Goal: Task Accomplishment & Management: Manage account settings

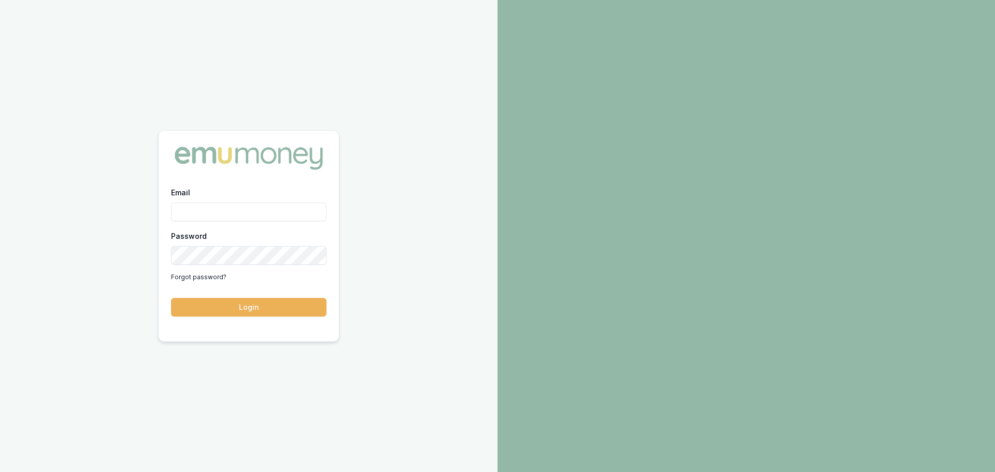
click at [231, 213] on input "Email" at bounding box center [248, 212] width 155 height 19
type input "erin.shield@emumoney.com.au"
click at [252, 310] on button "Login" at bounding box center [248, 307] width 155 height 19
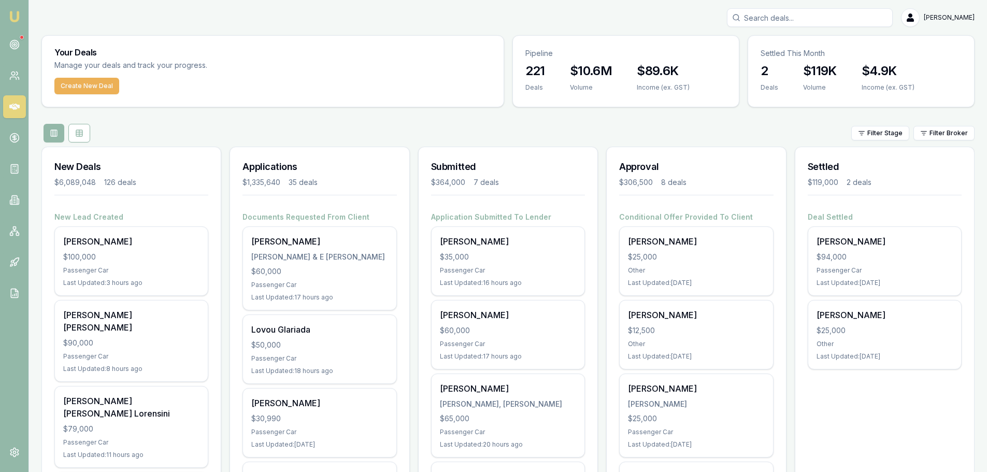
click at [808, 17] on input "Search deals" at bounding box center [810, 17] width 166 height 19
type input "karlie"
click at [808, 68] on p "[EMAIL_ADDRESS][DOMAIN_NAME]" at bounding box center [810, 66] width 156 height 10
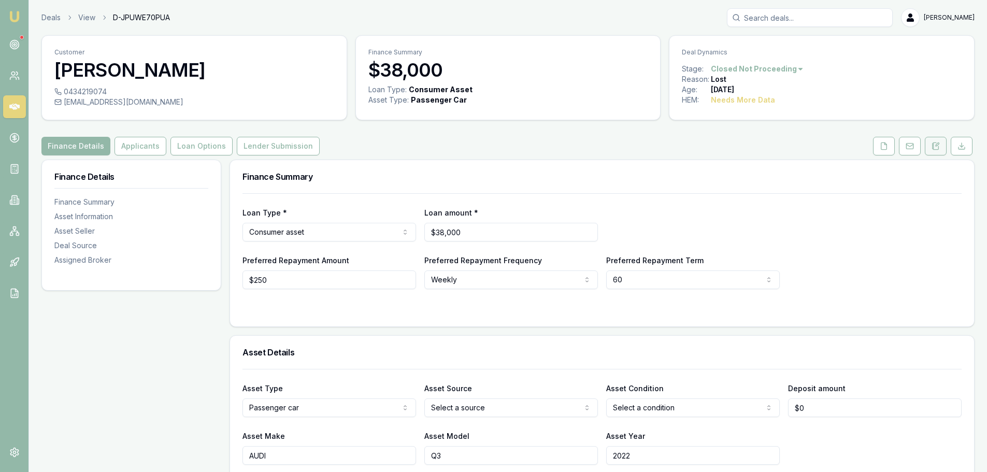
click at [933, 147] on icon at bounding box center [933, 147] width 2 height 0
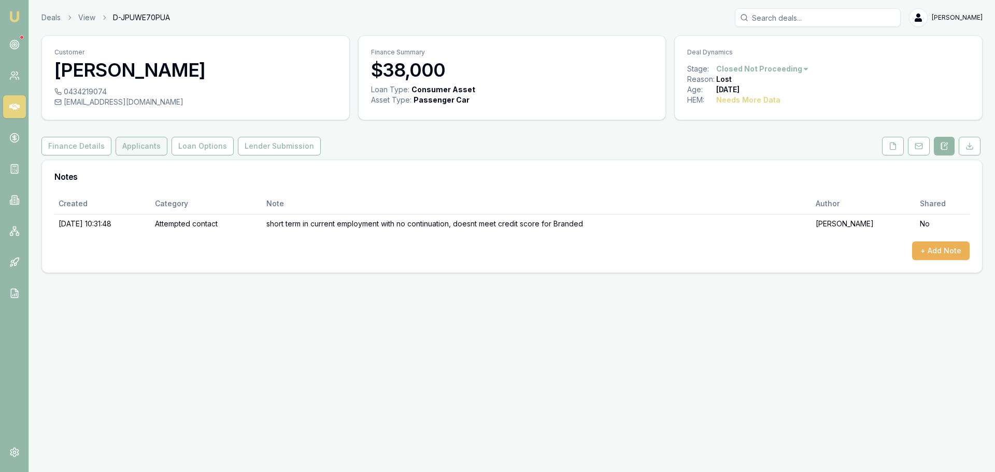
click at [132, 140] on button "Applicants" at bounding box center [142, 146] width 52 height 19
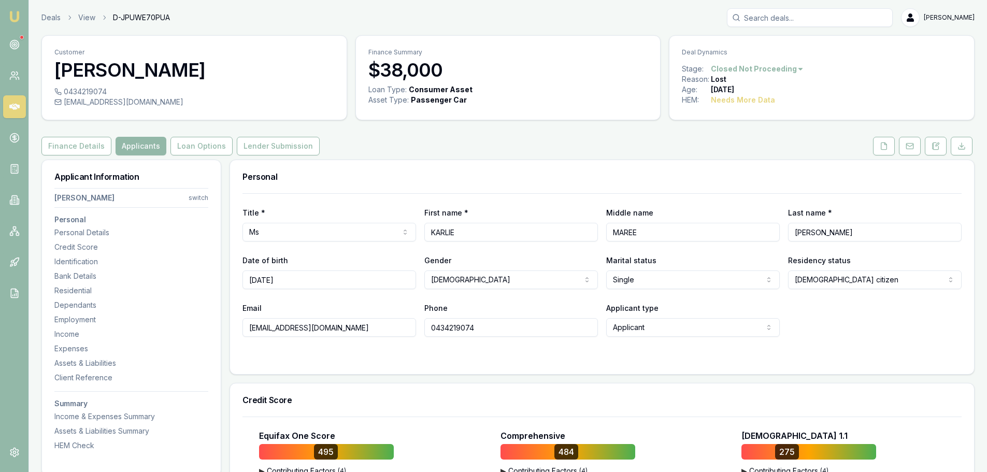
click at [175, 119] on div "0434219074 [EMAIL_ADDRESS][DOMAIN_NAME]" at bounding box center [194, 103] width 305 height 33
click at [876, 145] on button at bounding box center [884, 146] width 22 height 19
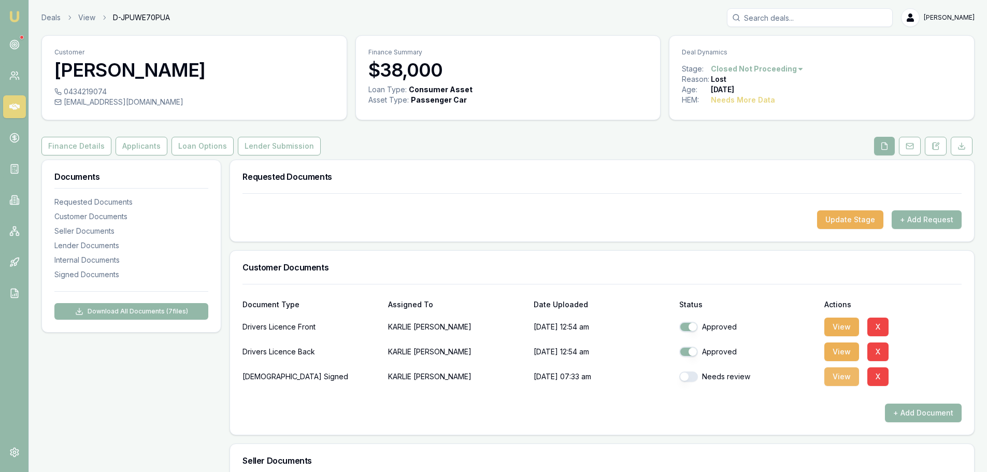
click at [839, 380] on button "View" at bounding box center [841, 376] width 35 height 19
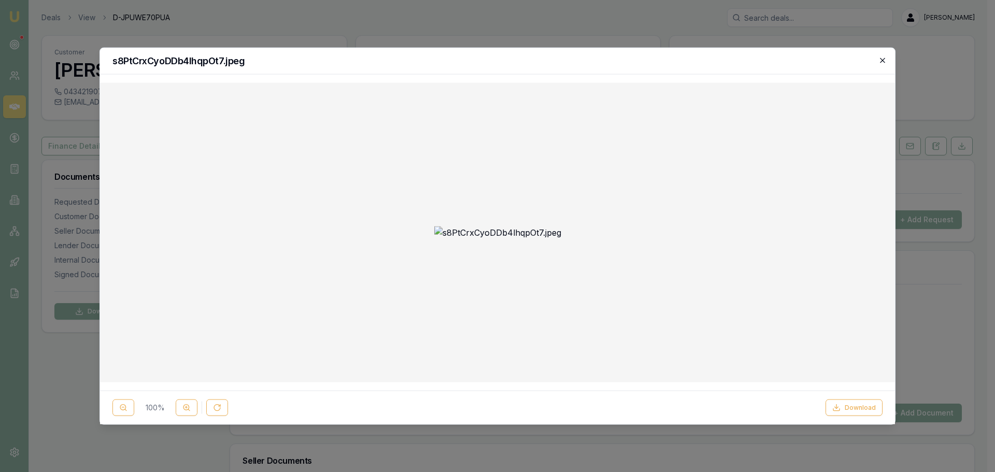
click at [883, 61] on icon "button" at bounding box center [882, 60] width 8 height 8
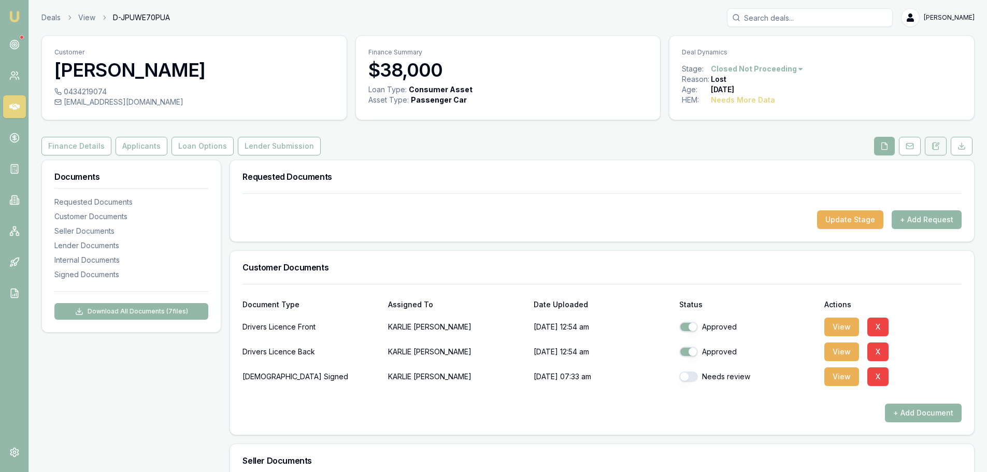
click at [933, 151] on button at bounding box center [936, 146] width 22 height 19
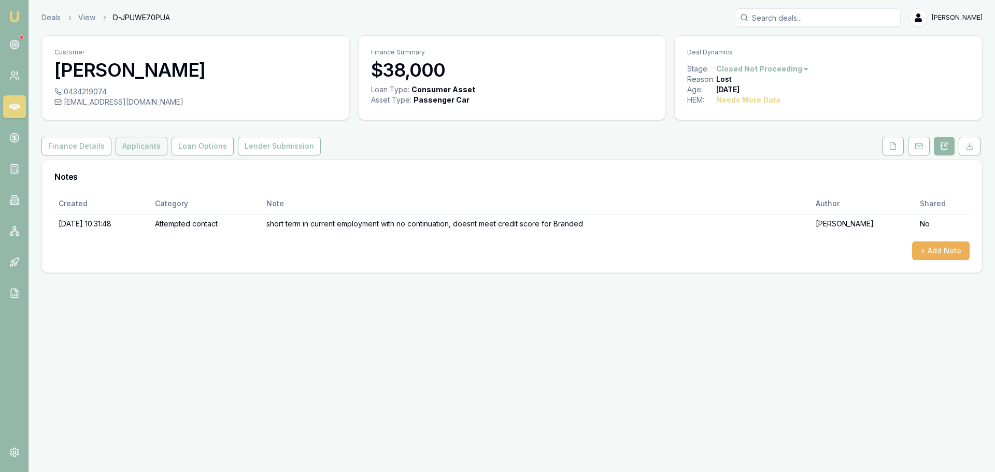
click at [135, 149] on button "Applicants" at bounding box center [142, 146] width 52 height 19
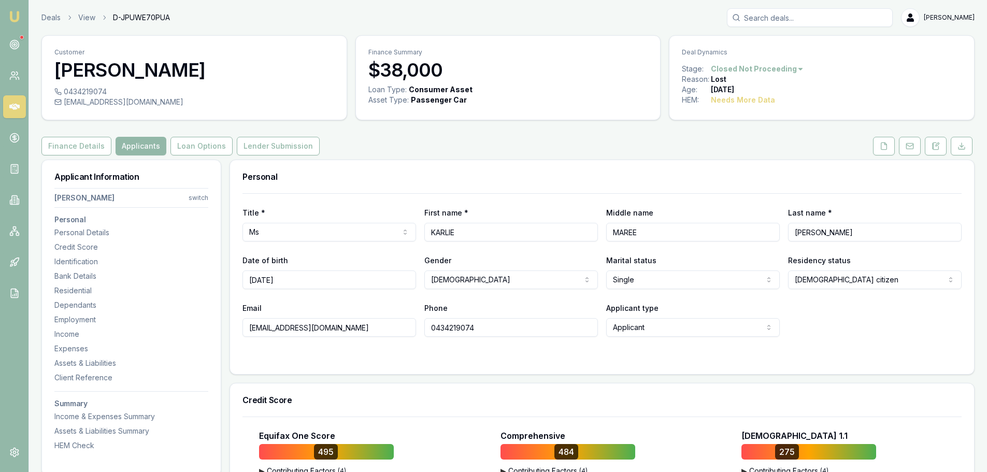
click at [576, 164] on div "Personal" at bounding box center [602, 176] width 744 height 33
